Goal: Information Seeking & Learning: Learn about a topic

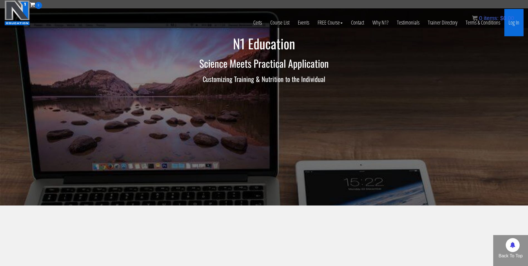
click at [516, 28] on link "Log In" at bounding box center [514, 22] width 19 height 27
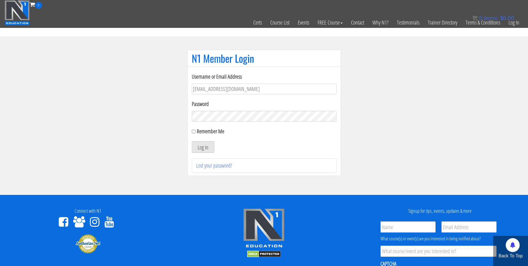
type input "[EMAIL_ADDRESS][DOMAIN_NAME]"
click at [192, 141] on button "Log In" at bounding box center [203, 147] width 23 height 12
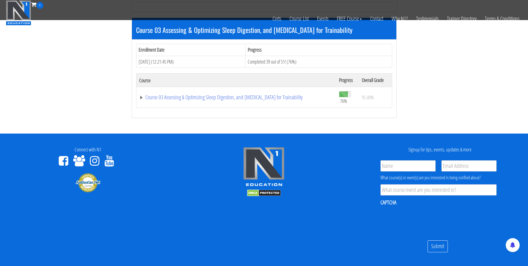
scroll to position [381, 0]
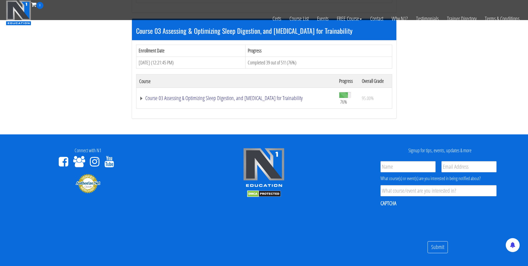
click at [191, 101] on link "Course 03 Assessing & Optimizing Sleep Digestion, and [MEDICAL_DATA] for Traina…" at bounding box center [236, 98] width 194 height 6
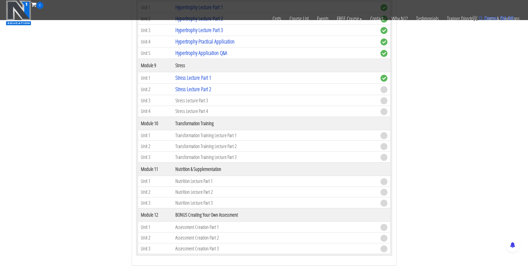
scroll to position [974, 0]
click at [206, 89] on link "Stress Lecture Part 2" at bounding box center [194, 89] width 36 height 8
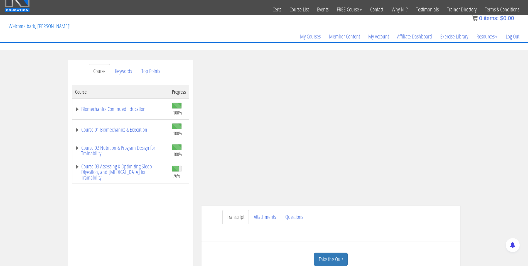
scroll to position [59, 0]
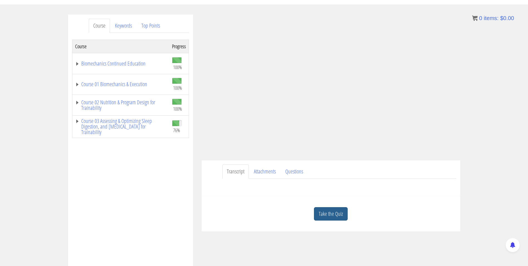
click at [322, 216] on link "Take the Quiz" at bounding box center [331, 214] width 34 height 14
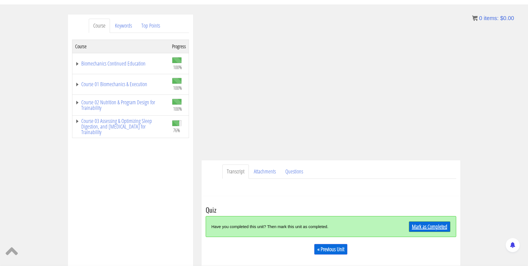
click at [427, 229] on link "Mark as Completed" at bounding box center [430, 226] width 42 height 11
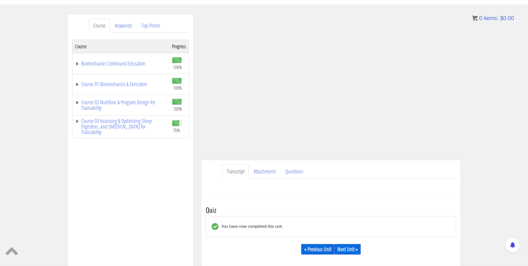
scroll to position [91, 0]
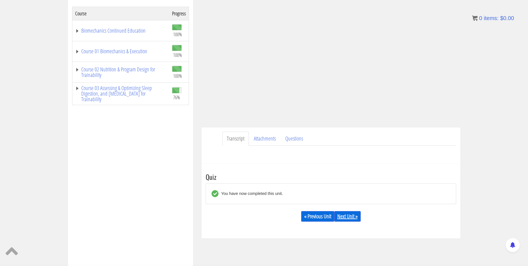
click at [342, 216] on link "Next Unit »" at bounding box center [348, 216] width 26 height 11
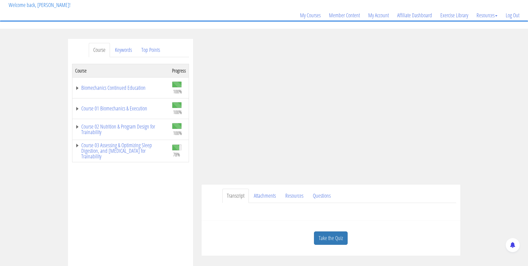
scroll to position [54, 0]
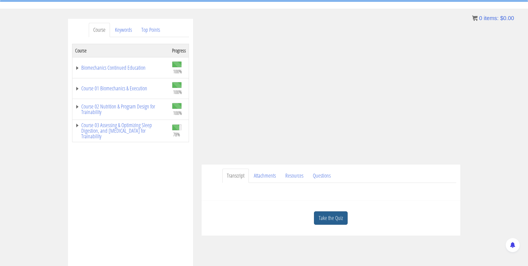
click at [339, 220] on link "Take the Quiz" at bounding box center [331, 218] width 34 height 14
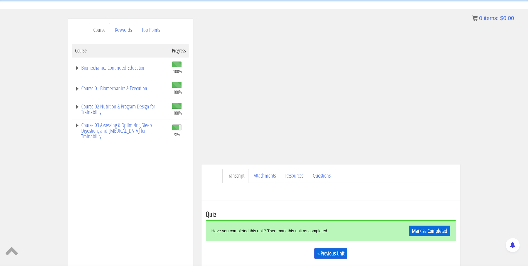
scroll to position [87, 0]
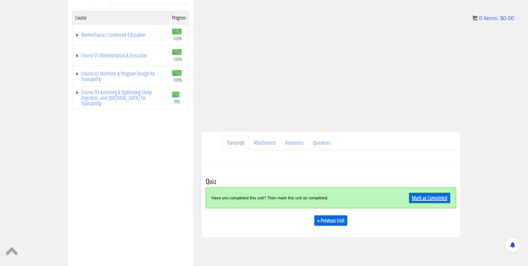
click at [417, 197] on link "Mark as Completed" at bounding box center [430, 198] width 42 height 11
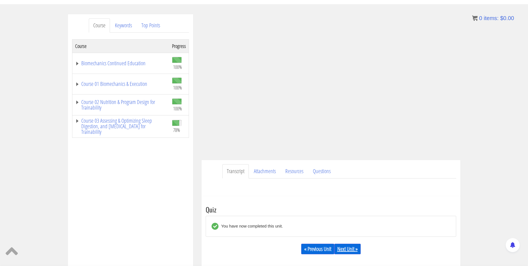
scroll to position [58, 0]
click at [346, 249] on link "Next Unit »" at bounding box center [348, 250] width 26 height 11
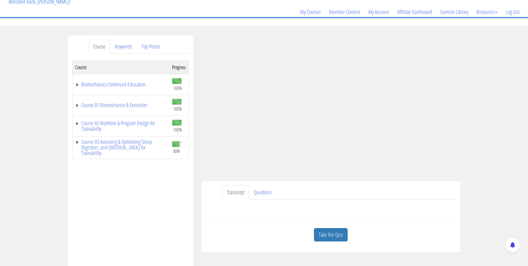
scroll to position [32, 0]
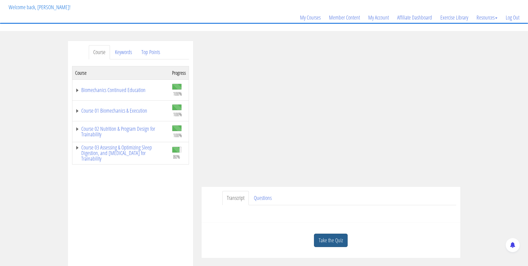
click at [327, 238] on link "Take the Quiz" at bounding box center [331, 240] width 34 height 14
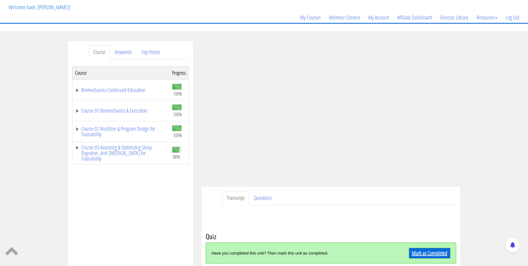
click at [414, 250] on link "Mark as Completed" at bounding box center [430, 253] width 42 height 11
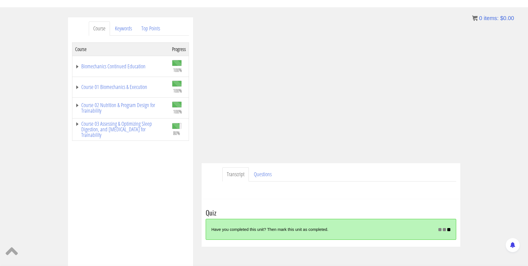
scroll to position [58, 0]
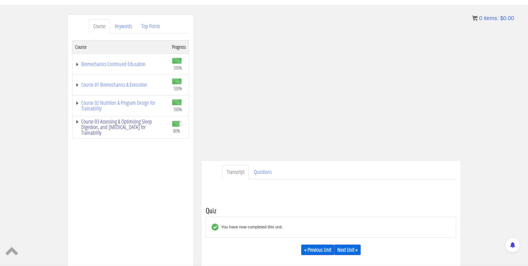
click at [140, 123] on link "Course 03 Assessing & Optimizing Sleep Digestion, and [MEDICAL_DATA] for Traina…" at bounding box center [120, 127] width 91 height 17
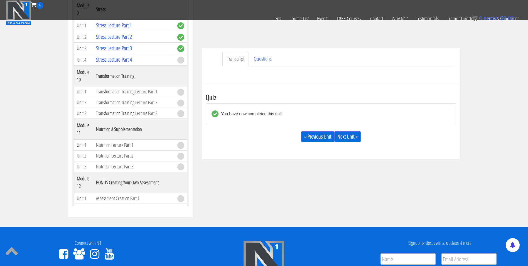
scroll to position [696, 0]
click at [345, 136] on link "Next Unit »" at bounding box center [348, 136] width 26 height 11
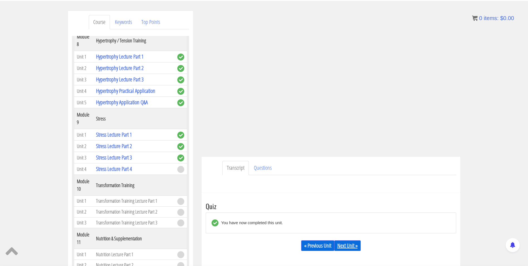
scroll to position [63, 0]
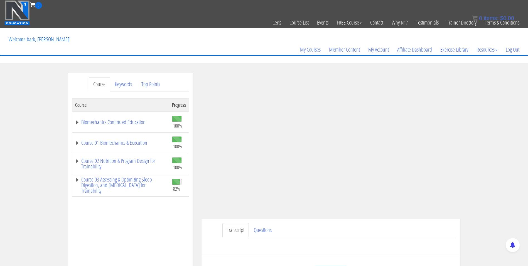
click at [488, 168] on div "Course Keywords Top Points Course Progress Biomechanics Continued Education 100…" at bounding box center [264, 230] width 528 height 315
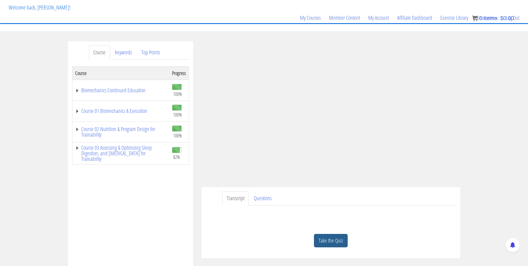
scroll to position [28, 0]
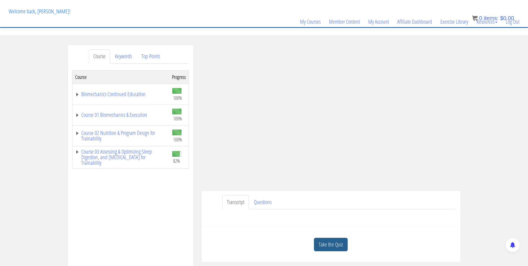
click at [337, 247] on link "Take the Quiz" at bounding box center [331, 245] width 34 height 14
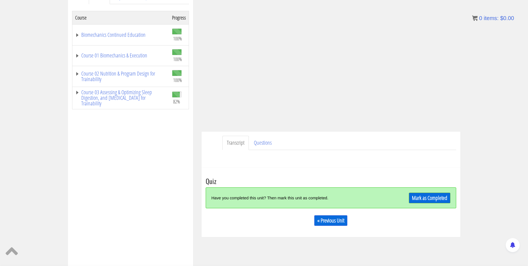
scroll to position [88, 0]
click at [417, 194] on link "Mark as Completed" at bounding box center [430, 197] width 42 height 11
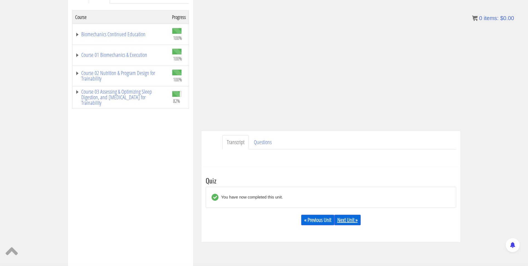
click at [355, 219] on link "Next Unit »" at bounding box center [348, 220] width 26 height 11
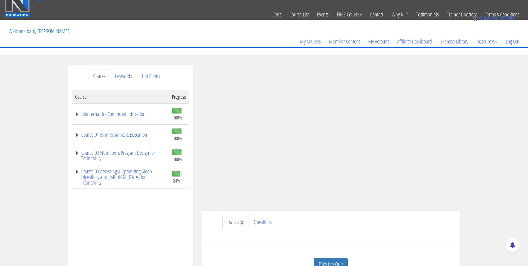
scroll to position [8, 0]
click at [472, 114] on div "Course Keywords Top Points Course Progress Biomechanics Continued Education 100…" at bounding box center [264, 222] width 528 height 315
